Goal: Check status: Check status

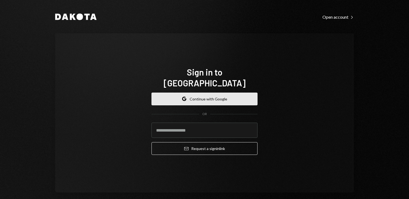
click at [190, 92] on button "Google Continue with Google" at bounding box center [204, 98] width 106 height 13
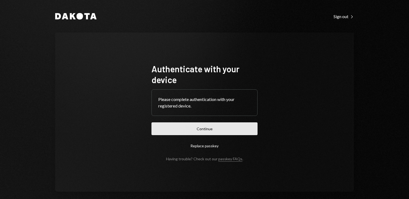
click at [191, 131] on button "Continue" at bounding box center [204, 128] width 106 height 13
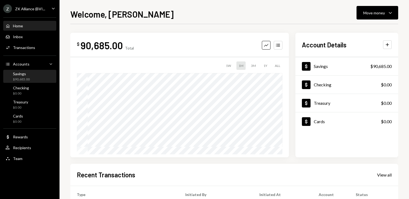
click at [29, 77] on div "$90,685.00" at bounding box center [21, 79] width 17 height 5
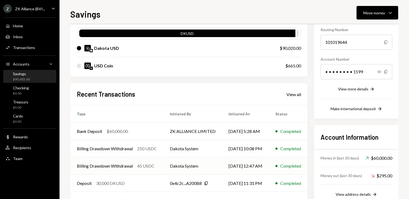
scroll to position [75, 0]
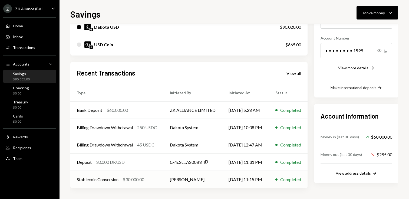
click at [111, 179] on div "Stablecoin Conversion" at bounding box center [98, 179] width 42 height 6
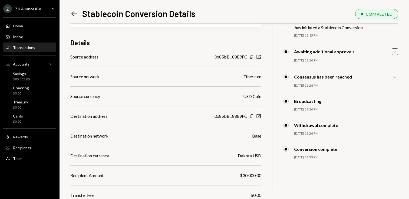
scroll to position [51, 0]
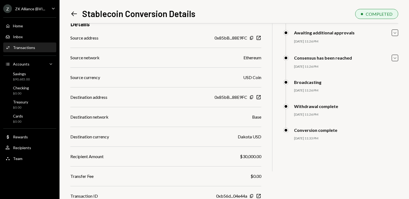
click at [19, 50] on div "Activities Transactions" at bounding box center [20, 47] width 30 height 5
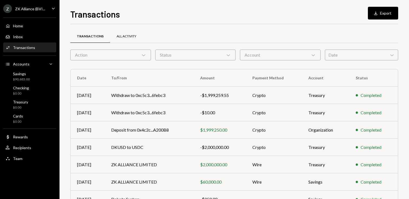
click at [124, 36] on div "All Activity" at bounding box center [126, 36] width 20 height 5
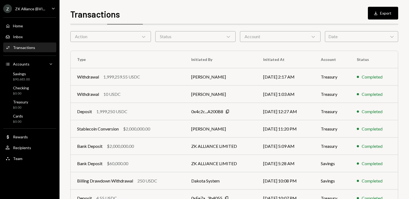
scroll to position [19, 0]
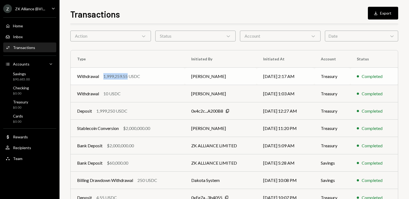
drag, startPoint x: 126, startPoint y: 77, endPoint x: 104, endPoint y: 76, distance: 22.2
click at [104, 76] on div "1,999,259.55 USDC" at bounding box center [121, 76] width 37 height 6
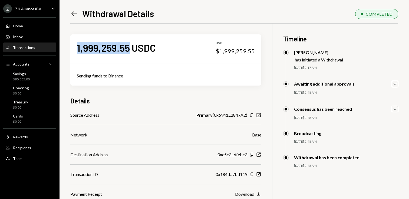
drag, startPoint x: 80, startPoint y: 50, endPoint x: 128, endPoint y: 49, distance: 47.6
click at [128, 49] on div "1,999,259.55 USDC USD $1,999,259.55" at bounding box center [165, 47] width 191 height 27
copy div "1,999,259.55"
